Goal: Information Seeking & Learning: Learn about a topic

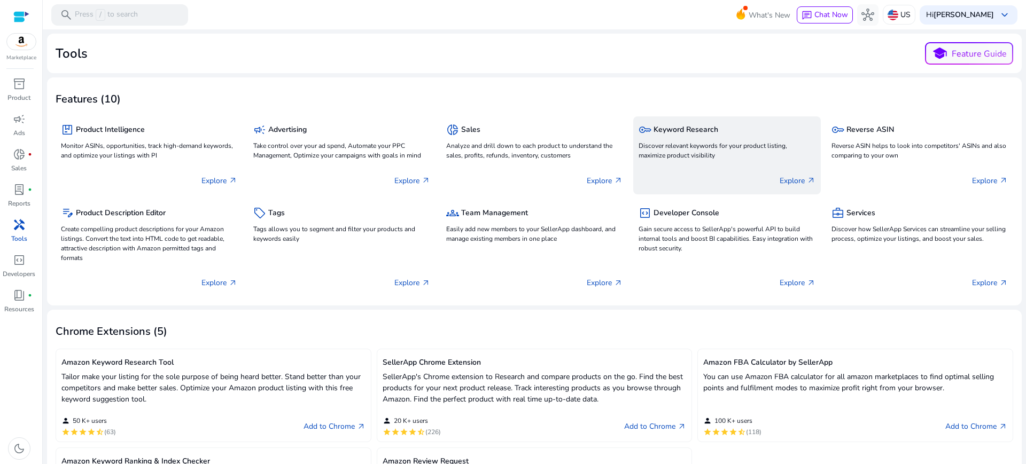
click at [680, 143] on p "Discover relevant keywords for your product listing, maximize product visibility" at bounding box center [726, 150] width 176 height 19
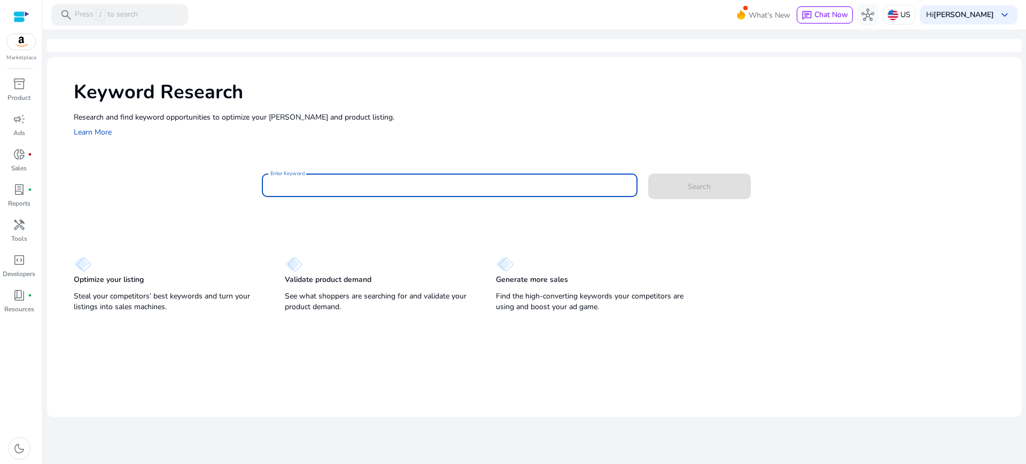
click at [510, 185] on input "Enter Keyword" at bounding box center [449, 185] width 358 height 12
type input "**********"
click at [648, 174] on button "Search" at bounding box center [699, 187] width 103 height 26
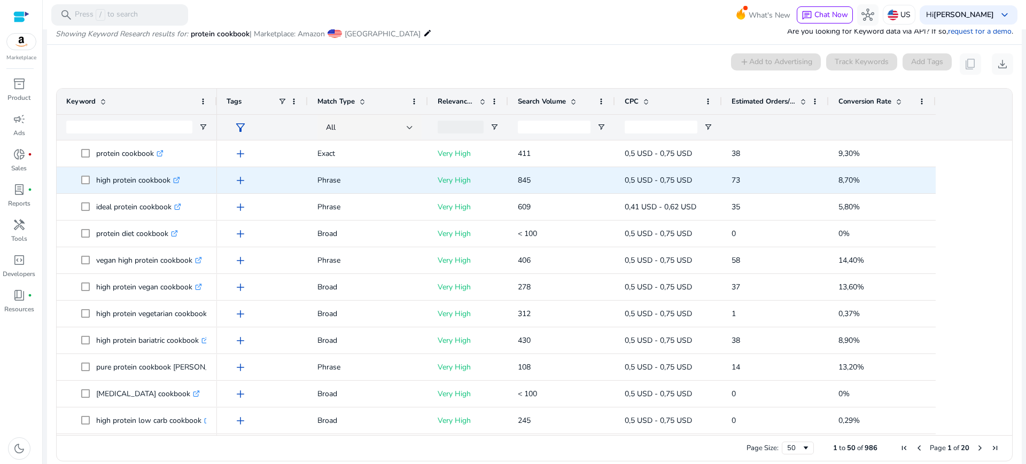
scroll to position [114, 0]
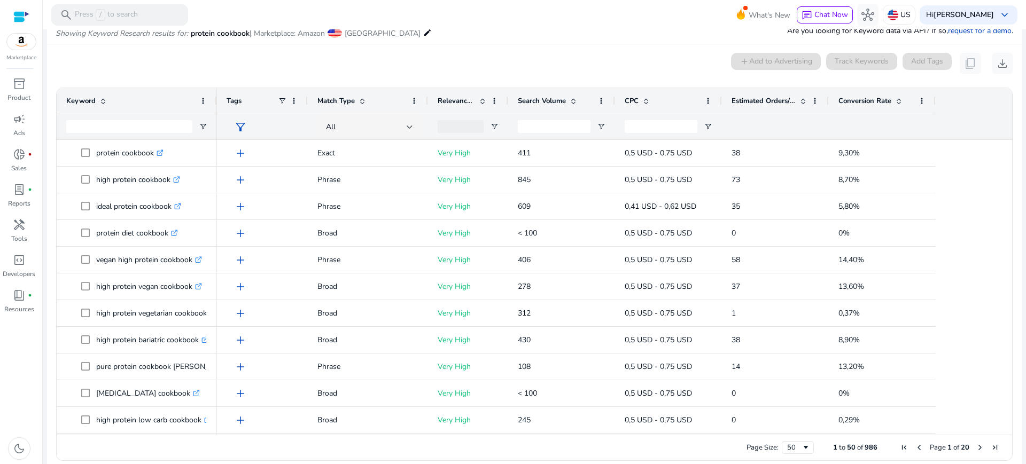
click at [854, 99] on span "Conversion Rate" at bounding box center [864, 101] width 53 height 10
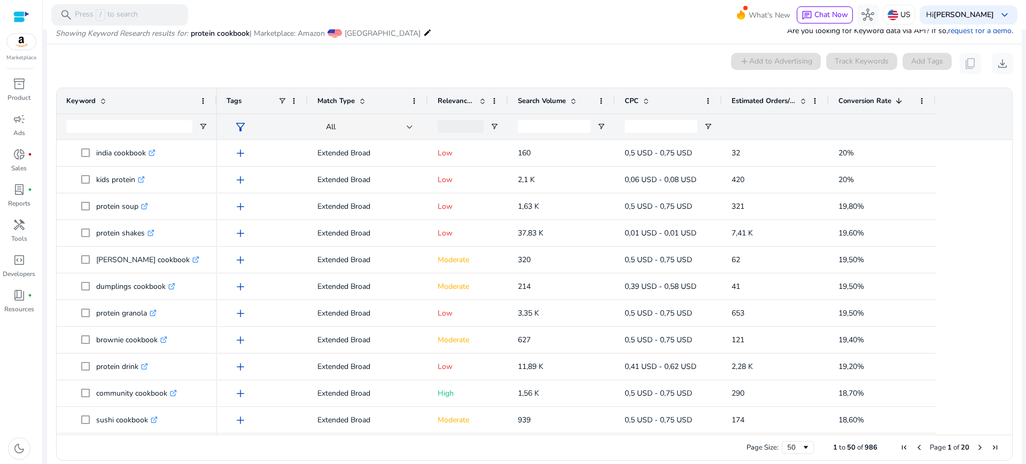
click at [975, 448] on span "Next Page" at bounding box center [979, 447] width 9 height 9
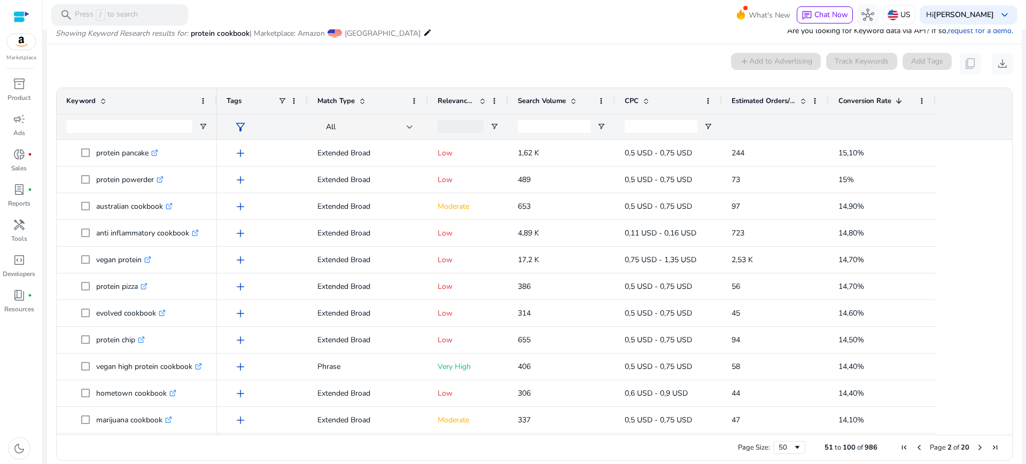
click at [975, 448] on span "Next Page" at bounding box center [979, 447] width 9 height 9
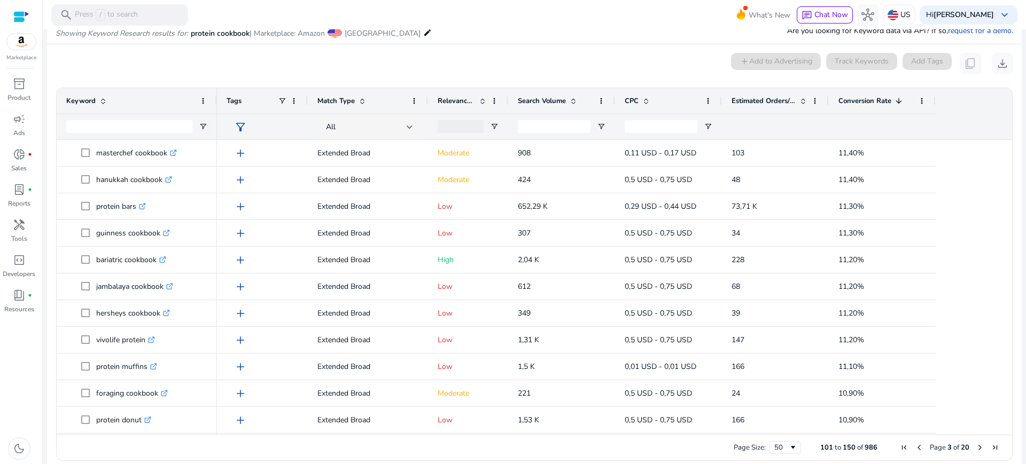
click at [975, 448] on span "Next Page" at bounding box center [979, 447] width 9 height 9
drag, startPoint x: 973, startPoint y: 448, endPoint x: 1025, endPoint y: 495, distance: 70.3
click at [1025, 464] on html "**********" at bounding box center [513, 232] width 1026 height 464
click at [786, 88] on div "Estimated Orders/Month" at bounding box center [775, 101] width 88 height 26
click at [795, 91] on div "Estimated Orders/Month" at bounding box center [769, 101] width 76 height 20
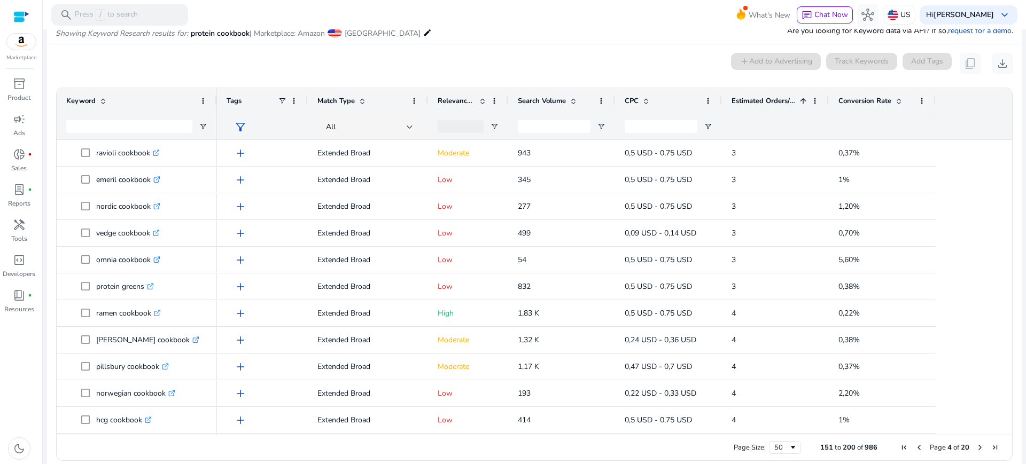
click at [795, 91] on div "Estimated Orders/Month 1" at bounding box center [769, 101] width 76 height 20
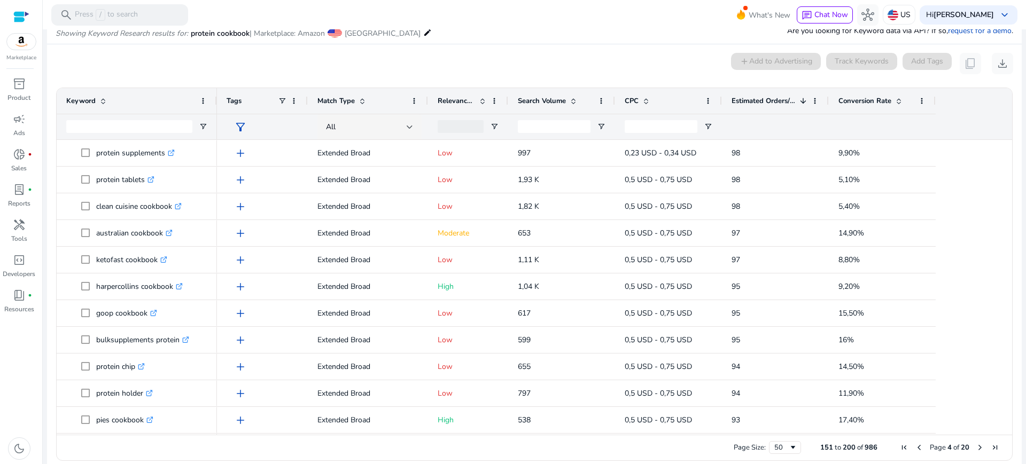
click at [801, 102] on span at bounding box center [803, 101] width 9 height 9
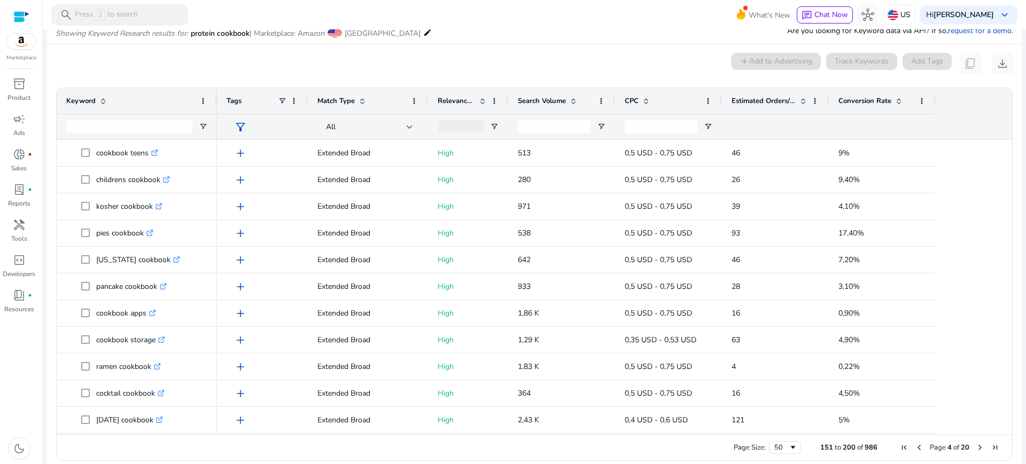
click at [801, 102] on span at bounding box center [803, 101] width 9 height 9
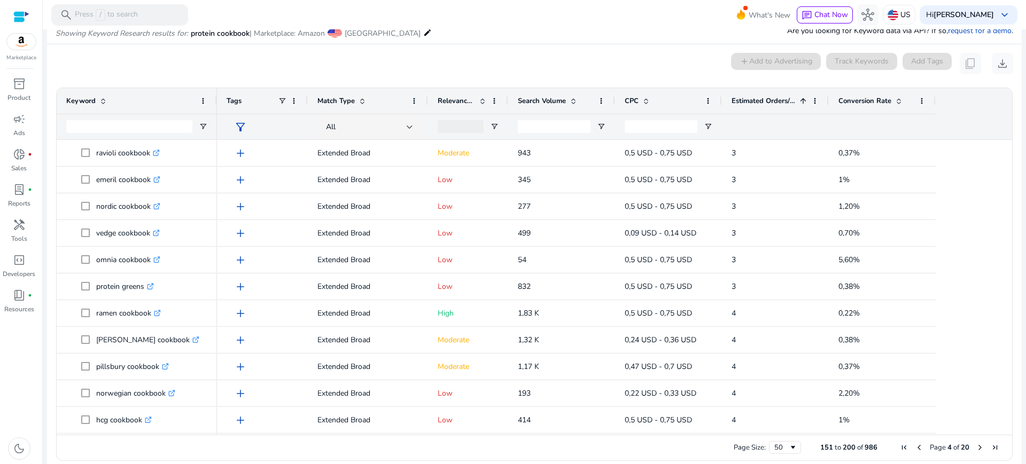
click at [801, 102] on span at bounding box center [803, 101] width 9 height 9
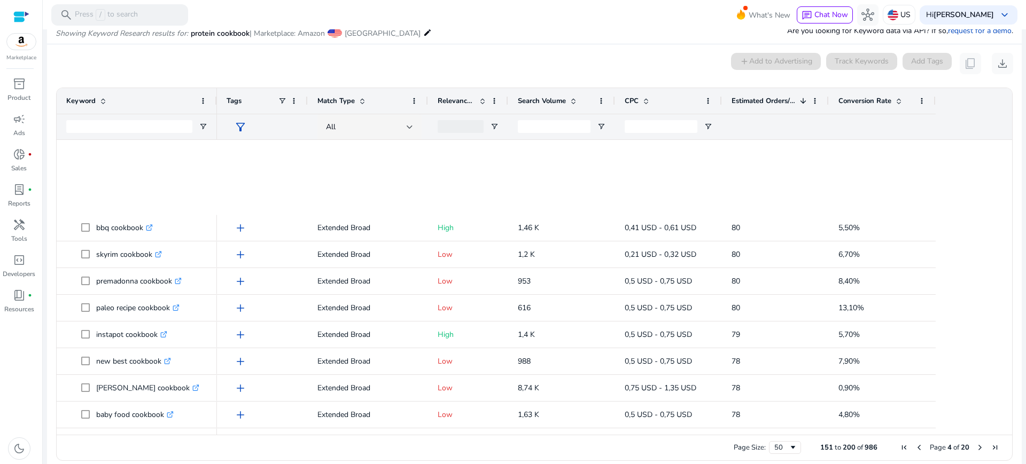
scroll to position [1041, 0]
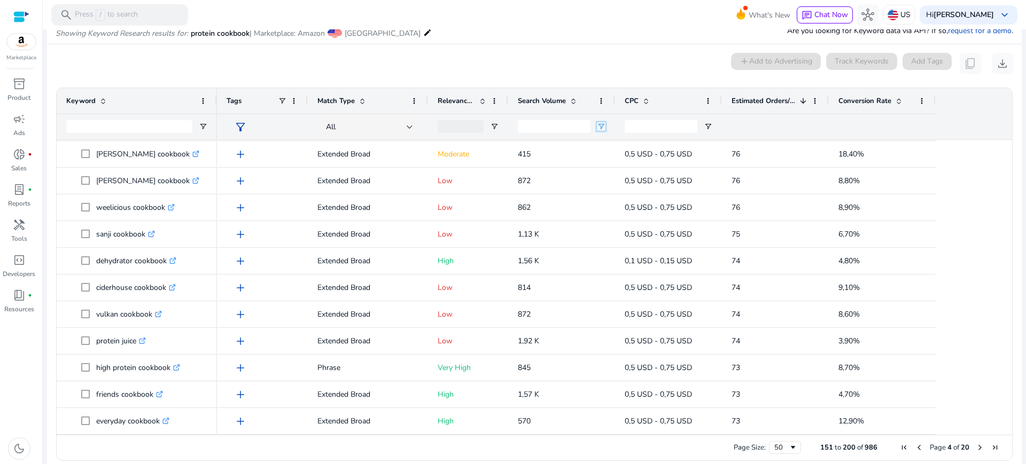
click at [605, 123] on span "Open Filter Menu" at bounding box center [601, 126] width 9 height 9
click at [400, 129] on div "All" at bounding box center [366, 127] width 81 height 12
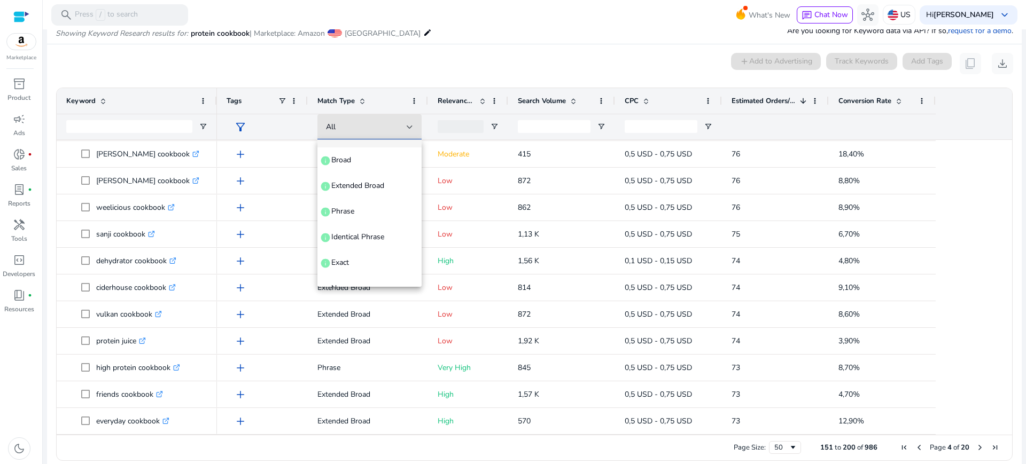
scroll to position [0, 0]
click at [542, 54] on div at bounding box center [513, 232] width 1026 height 464
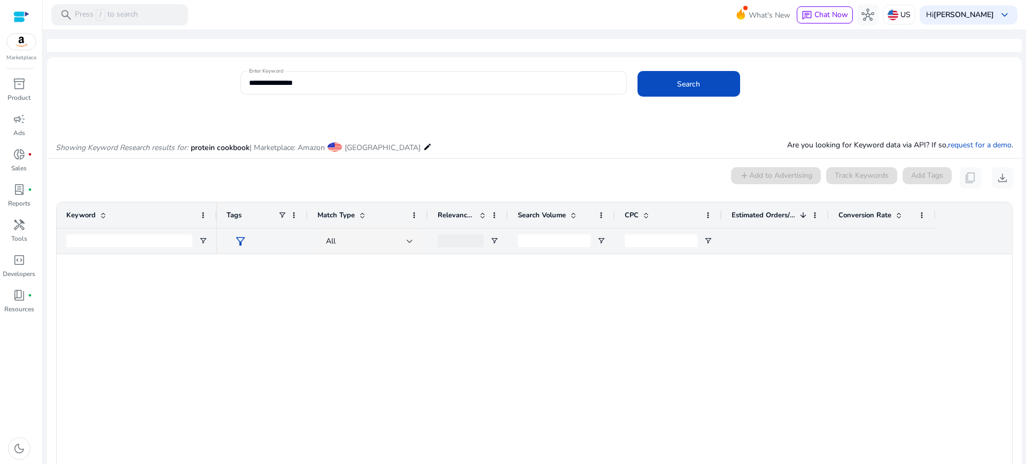
scroll to position [1041, 0]
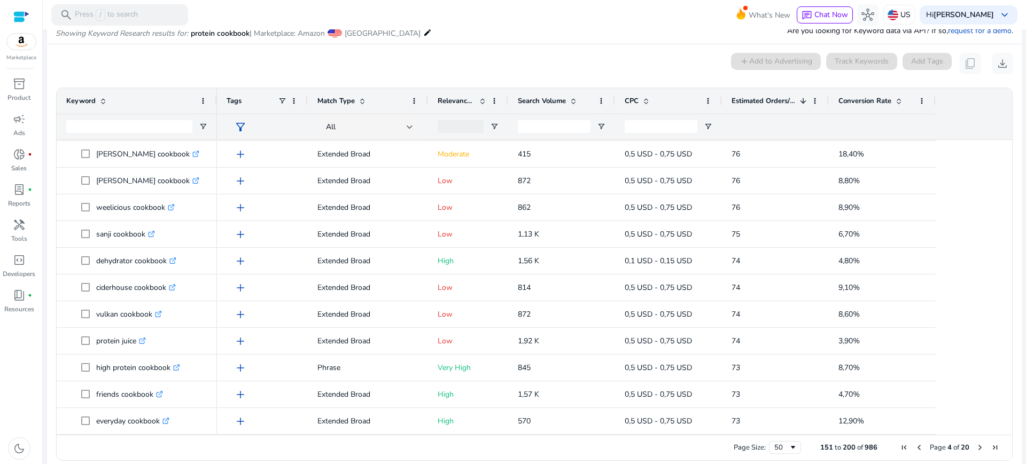
click at [465, 126] on div at bounding box center [461, 126] width 46 height 13
type input "**********"
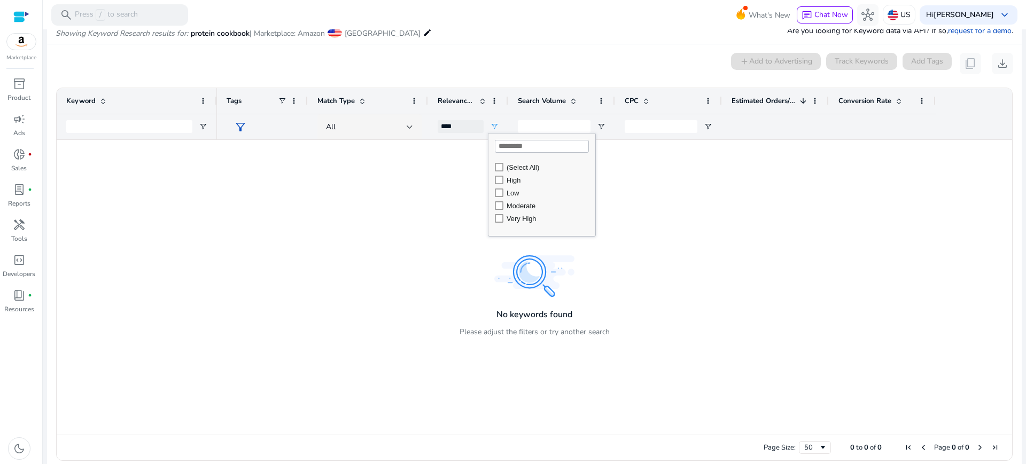
scroll to position [0, 0]
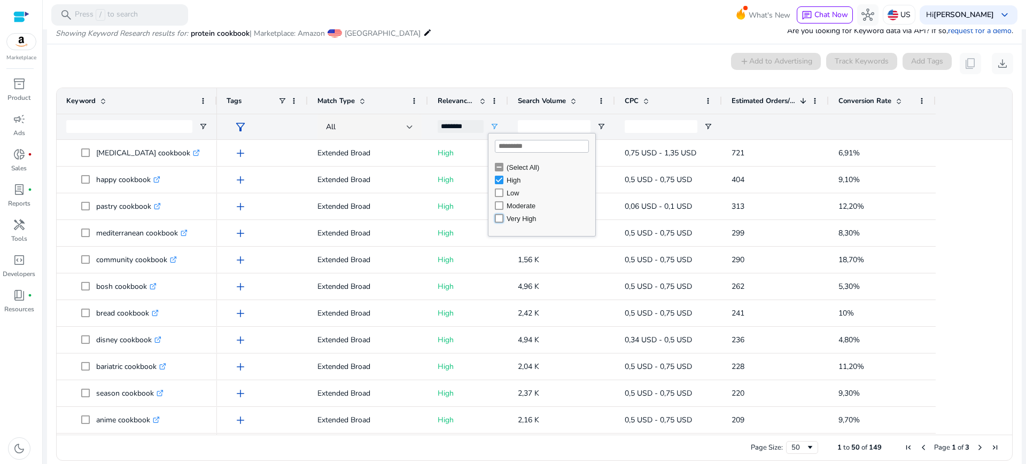
type input "**********"
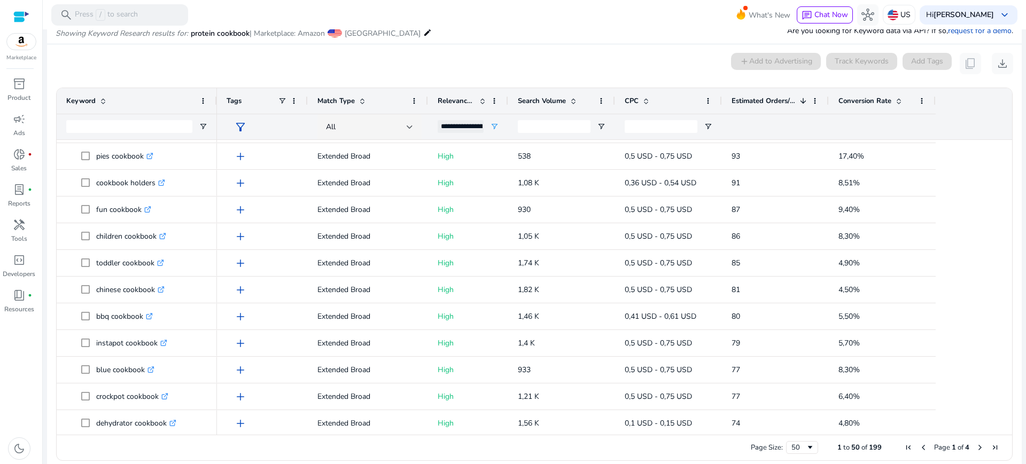
scroll to position [1041, 0]
